Goal: Task Accomplishment & Management: Use online tool/utility

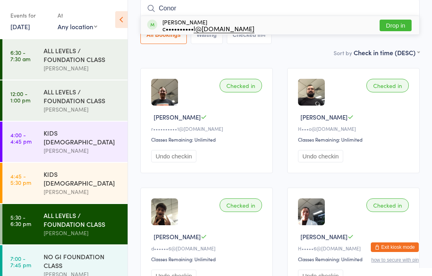
type input "Conor"
click at [393, 22] on button "Drop in" at bounding box center [396, 26] width 32 height 12
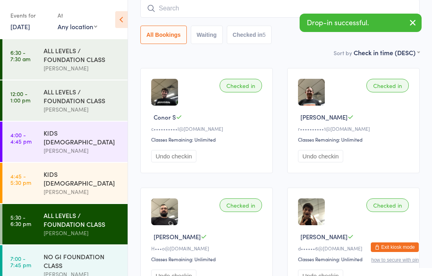
click at [69, 252] on div "NO GI FOUNDATION CLASS" at bounding box center [82, 261] width 77 height 18
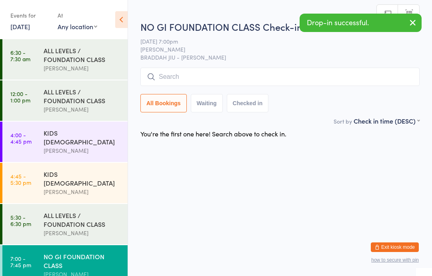
click at [209, 76] on input "search" at bounding box center [279, 77] width 279 height 18
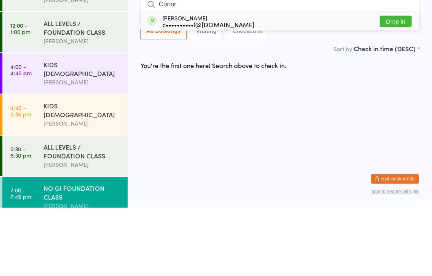
type input "Conor"
click at [391, 84] on button "Drop in" at bounding box center [396, 90] width 32 height 12
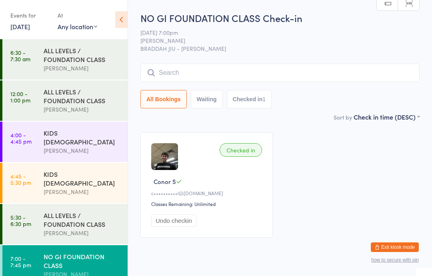
click at [56, 213] on div "ALL LEVELS / FOUNDATION CLASS" at bounding box center [82, 220] width 77 height 18
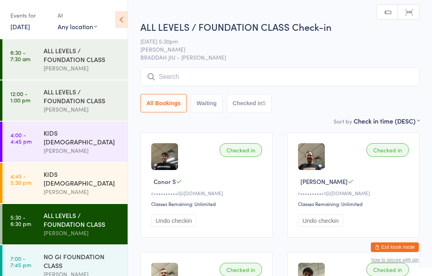
click at [48, 256] on div "NO GI FOUNDATION CLASS" at bounding box center [82, 261] width 77 height 18
